Goal: Obtain resource: Obtain resource

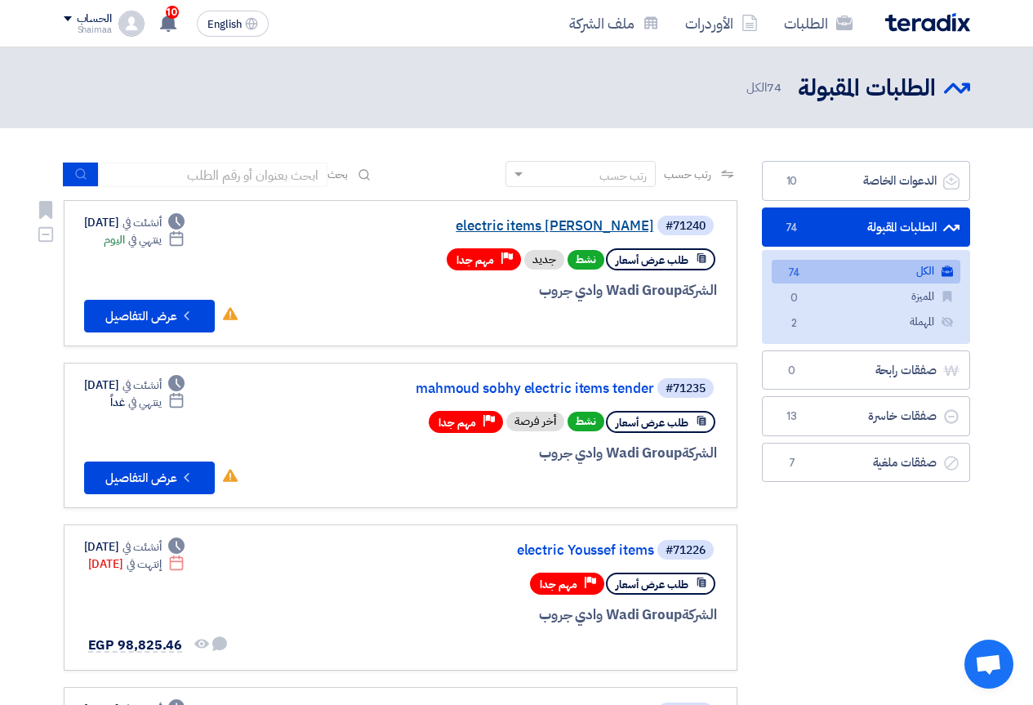
click at [561, 221] on link "electric items [PERSON_NAME]" at bounding box center [491, 226] width 327 height 15
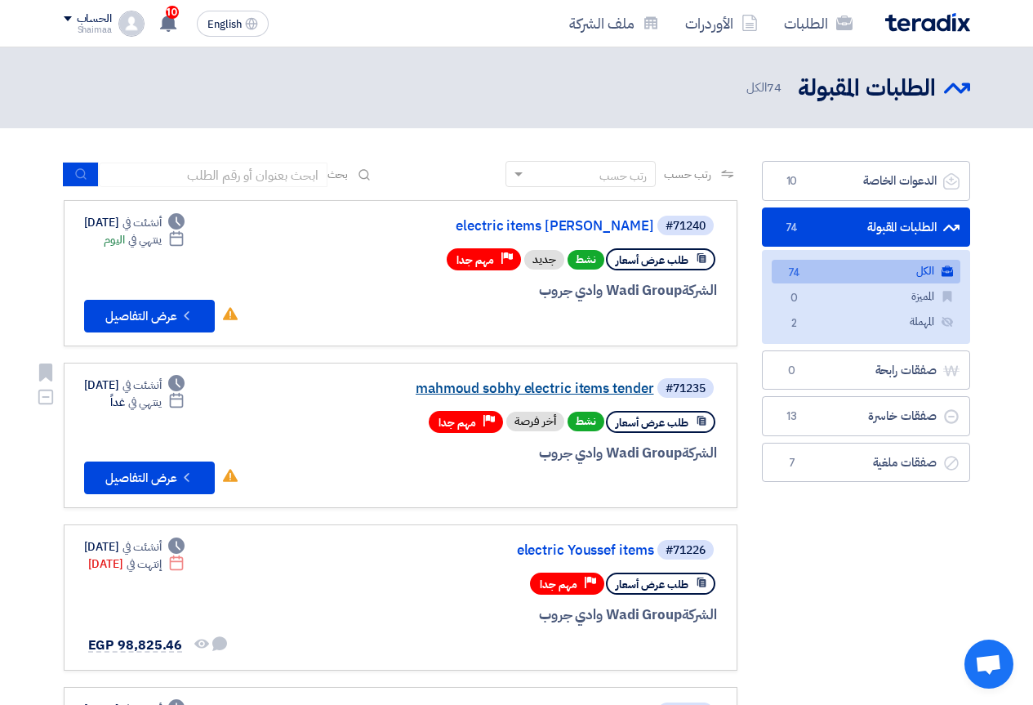
click at [545, 391] on link "mahmoud sobhy electric items tender" at bounding box center [491, 388] width 327 height 15
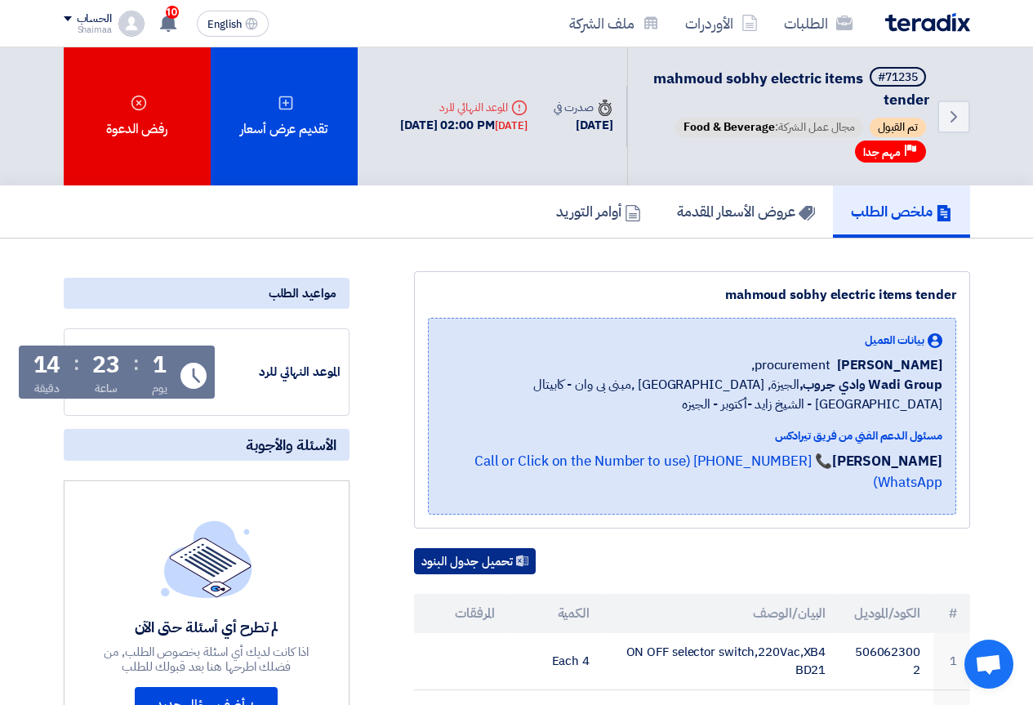
click at [463, 548] on button "تحميل جدول البنود" at bounding box center [475, 561] width 122 height 26
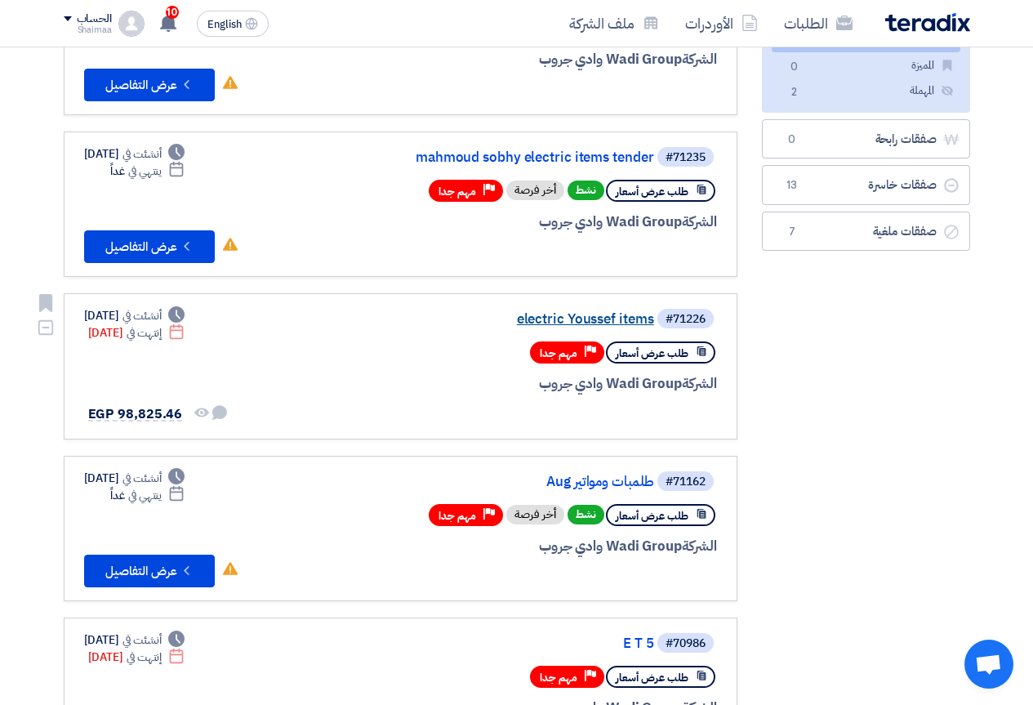
scroll to position [245, 0]
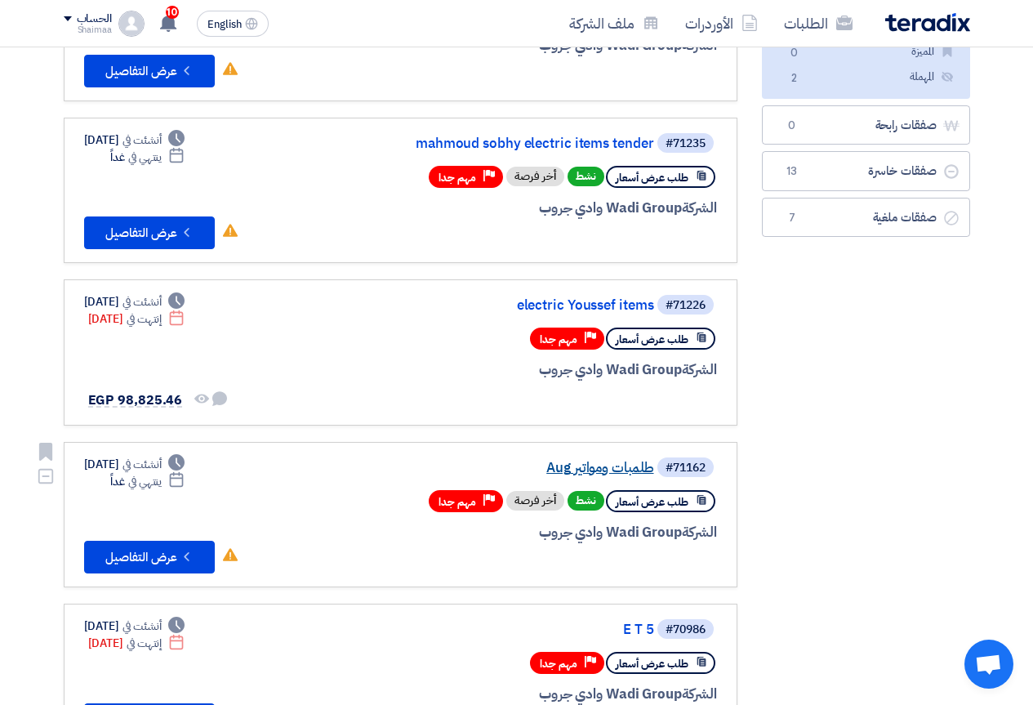
click at [589, 466] on link "طلمبات ومواتير Aug" at bounding box center [491, 468] width 327 height 15
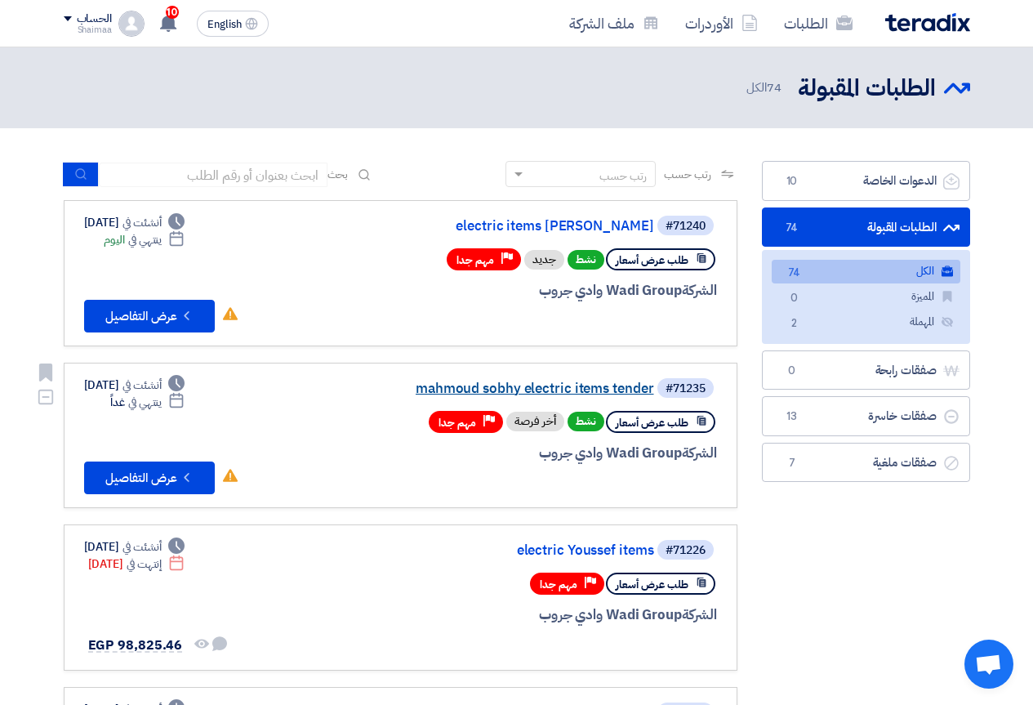
click at [569, 393] on link "mahmoud sobhy electric items tender" at bounding box center [491, 388] width 327 height 15
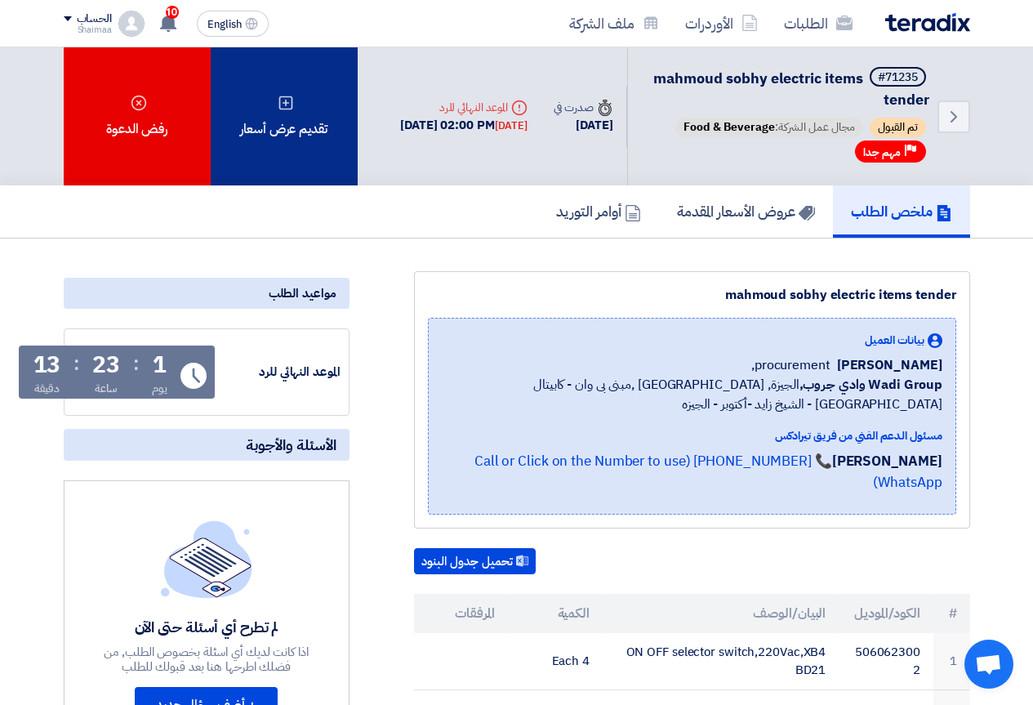
click at [325, 136] on div "تقديم عرض أسعار" at bounding box center [284, 116] width 147 height 138
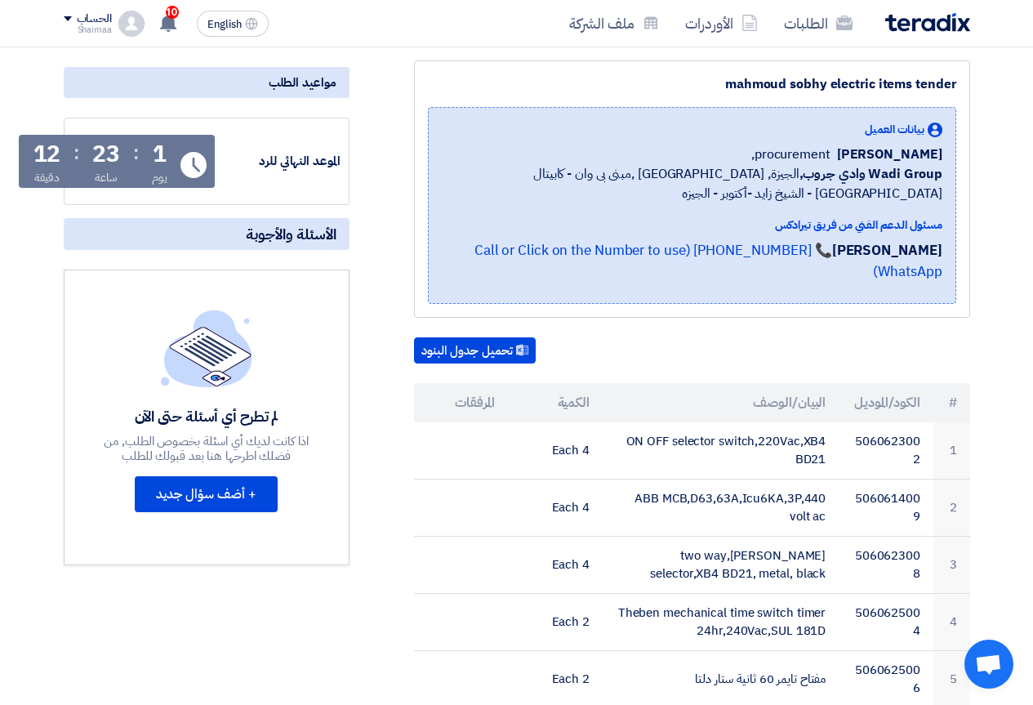
scroll to position [245, 0]
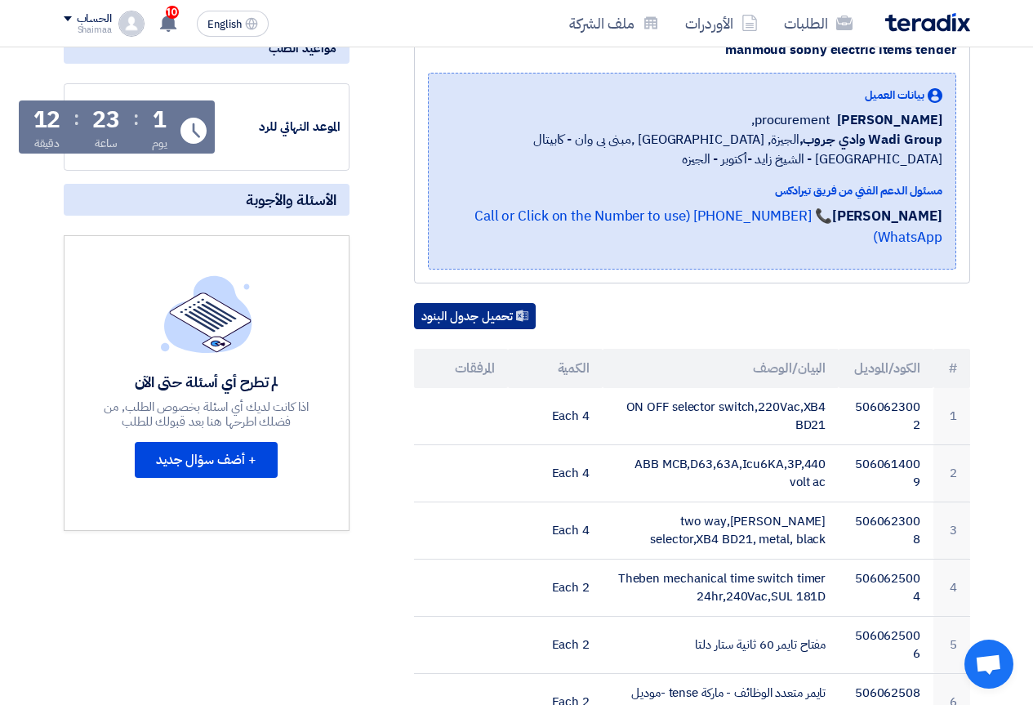
click at [481, 303] on button "تحميل جدول البنود" at bounding box center [475, 316] width 122 height 26
